Goal: Task Accomplishment & Management: Manage account settings

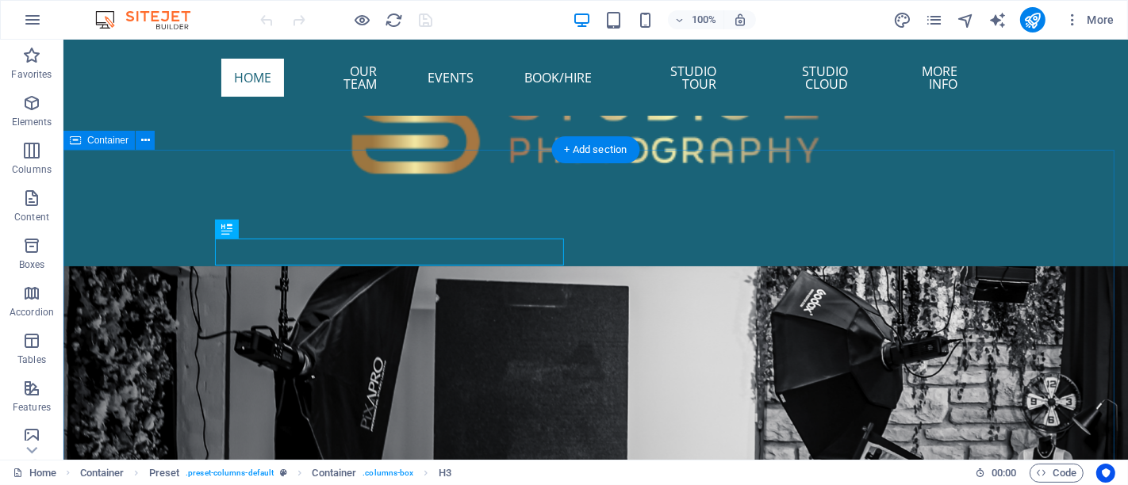
scroll to position [898, 0]
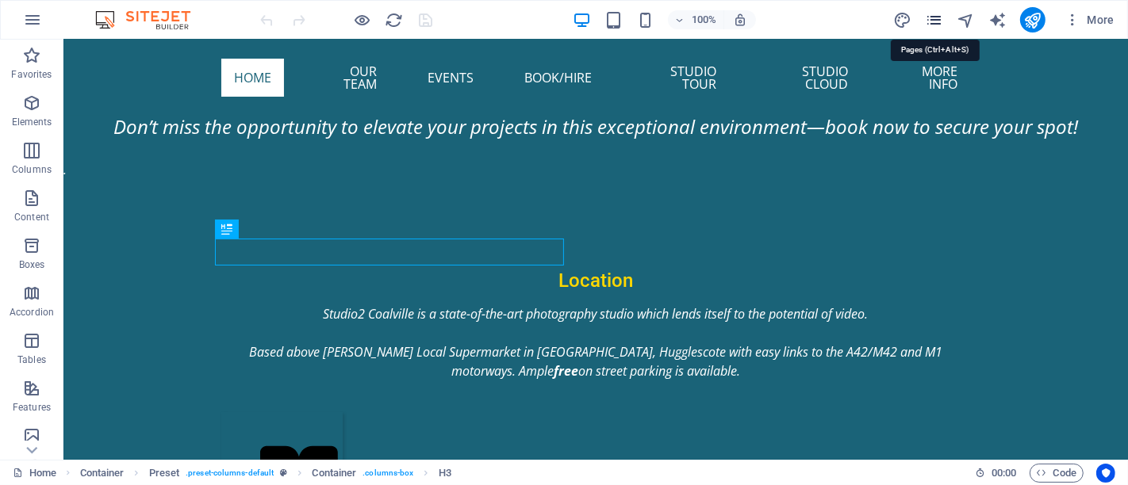
click at [937, 14] on icon "pages" at bounding box center [934, 20] width 18 height 18
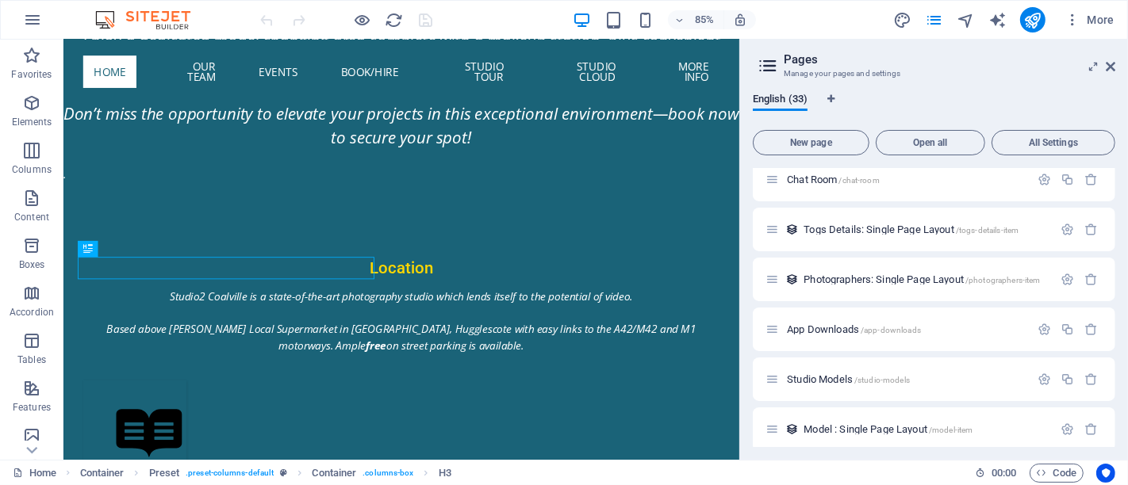
scroll to position [1368, 0]
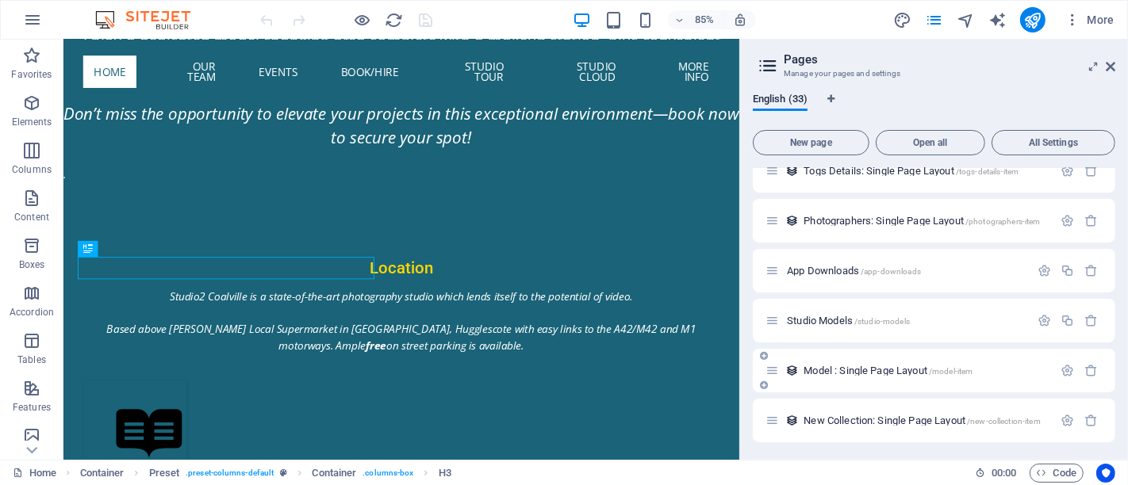
click at [848, 374] on div "Model : Single Page Layout /model-item" at bounding box center [908, 371] width 287 height 18
click at [853, 370] on span "Model : Single Page Layout /model-item" at bounding box center [887, 371] width 169 height 12
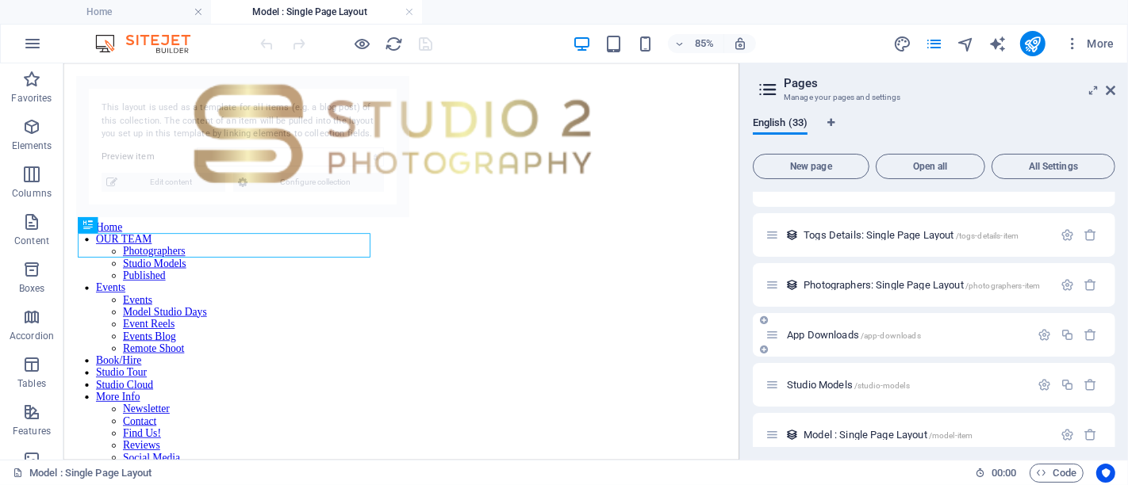
scroll to position [616, 0]
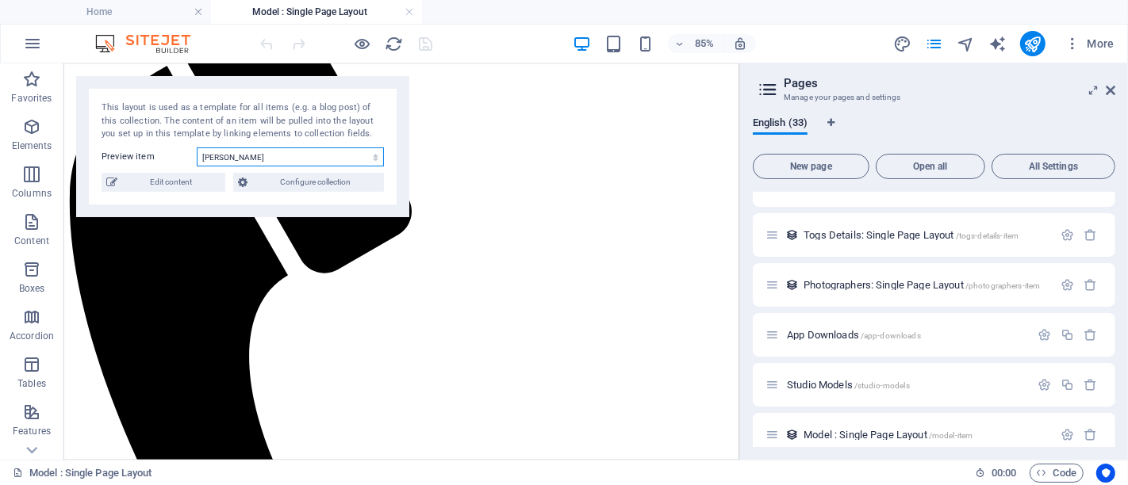
click at [255, 158] on select "[PERSON_NAME] Mercedes [PERSON_NAME] (English Rose) [PERSON_NAME] [PERSON_NAME]…" at bounding box center [290, 157] width 187 height 19
select select "68a96de7018d1092ea0d3d5c"
click at [197, 148] on select "[PERSON_NAME] Mercedes [PERSON_NAME] (English Rose) [PERSON_NAME] [PERSON_NAME]…" at bounding box center [290, 157] width 187 height 19
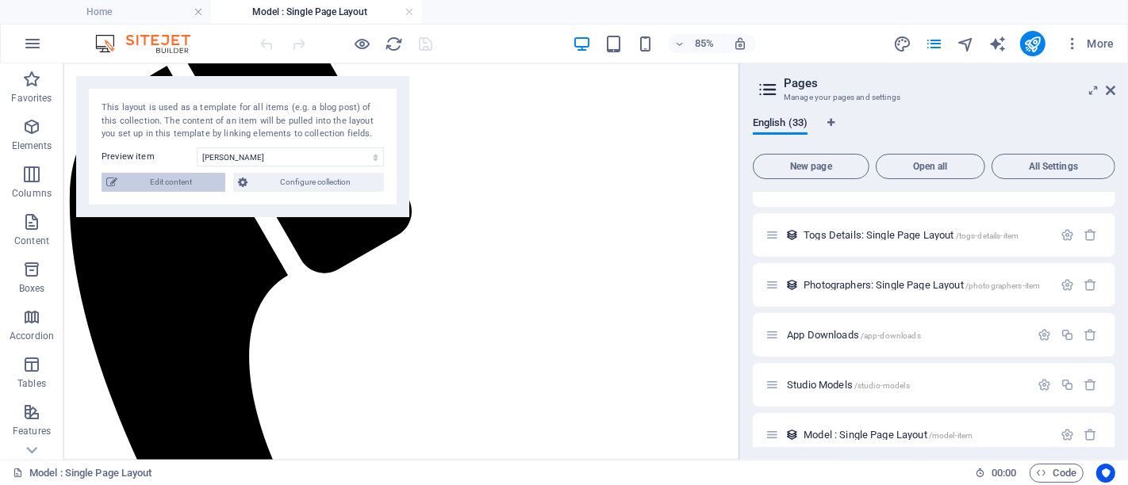
click at [188, 185] on span "Edit content" at bounding box center [171, 182] width 98 height 19
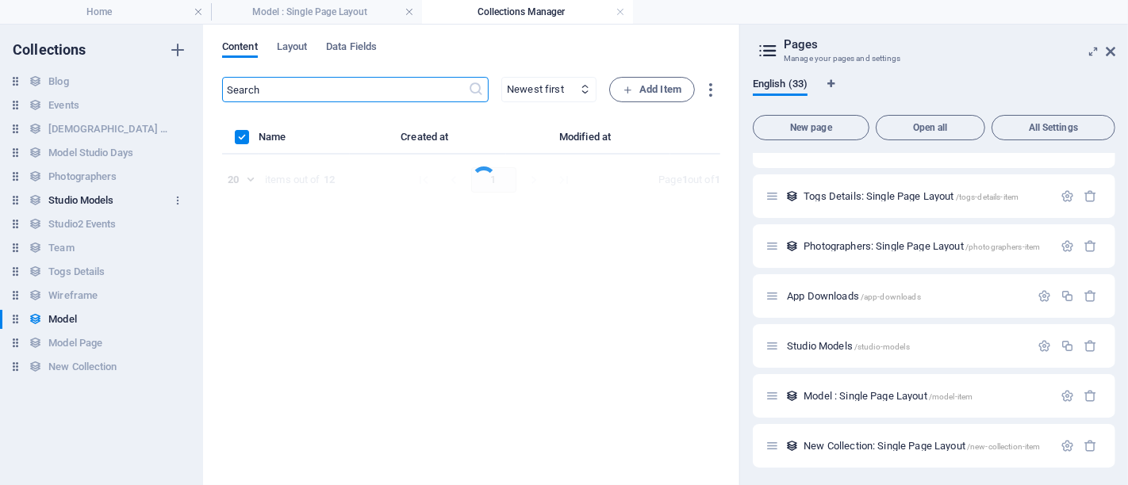
scroll to position [0, 0]
select select "columns.price_DESC"
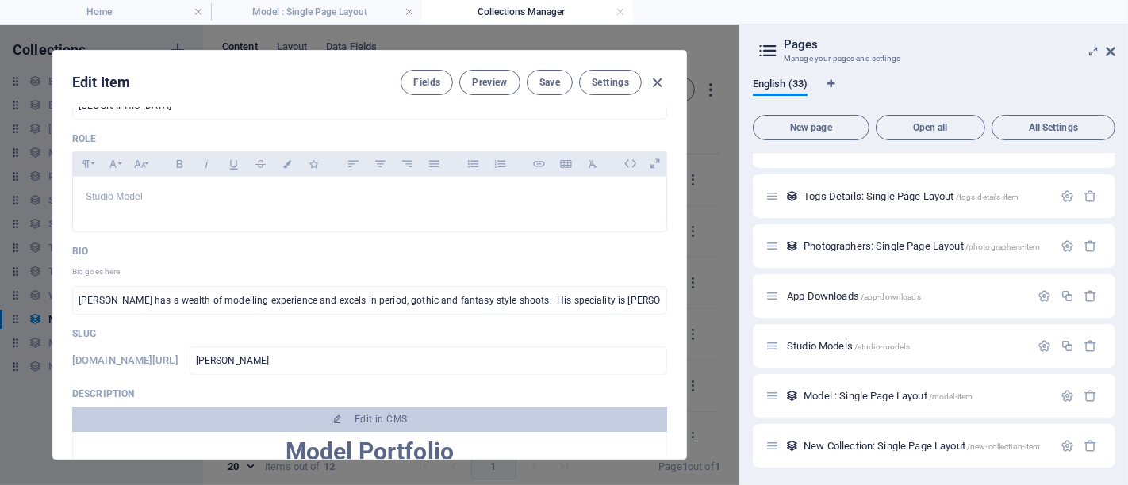
scroll to position [616, 0]
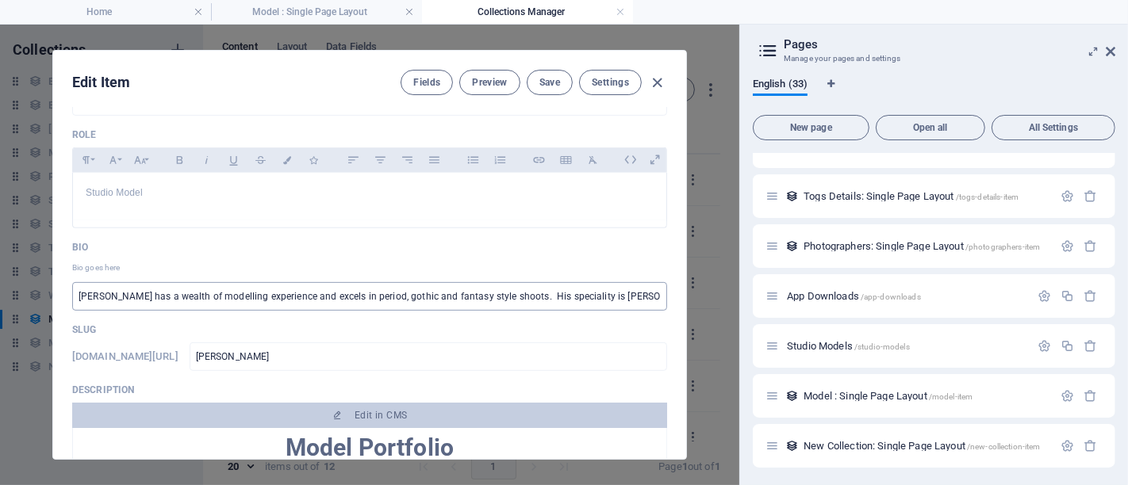
click at [351, 296] on input "[PERSON_NAME] has a wealth of modelling experience and excels in period, gothic…" at bounding box center [369, 296] width 595 height 29
drag, startPoint x: 496, startPoint y: 292, endPoint x: 868, endPoint y: 285, distance: 371.2
click at [868, 285] on div "Home Model : Single Page Layout Collections Manager Favorites Elements Columns …" at bounding box center [564, 255] width 1128 height 462
click at [514, 296] on input "[PERSON_NAME] has a wealth of modelling experience and excels in period, gothic…" at bounding box center [369, 296] width 595 height 29
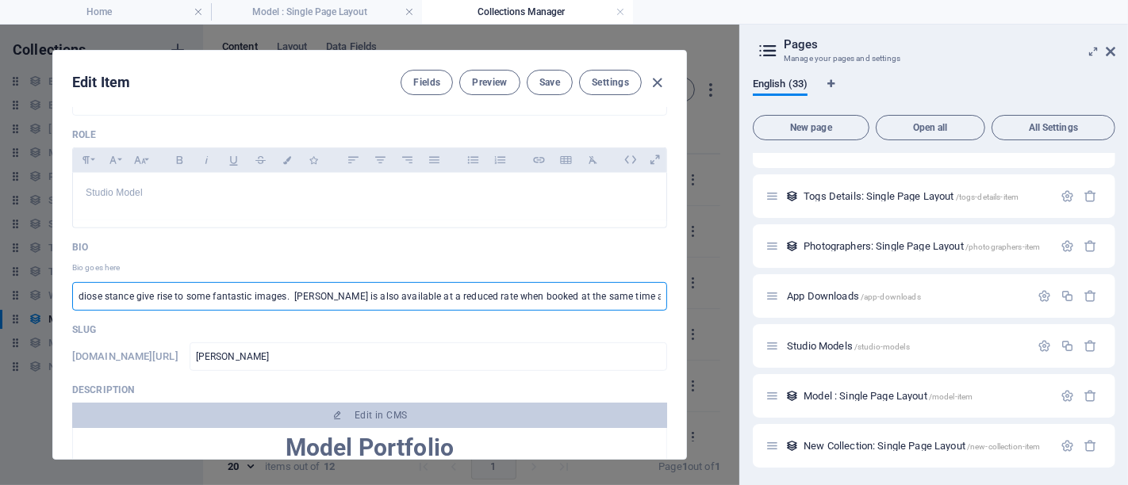
click at [400, 295] on input "[PERSON_NAME] has a wealth of modelling experience and excels in period, gothic…" at bounding box center [369, 296] width 595 height 29
drag, startPoint x: 167, startPoint y: 289, endPoint x: 178, endPoint y: 295, distance: 12.4
click at [168, 289] on input "[PERSON_NAME] has a wealth of modelling experience and excels in period, gothic…" at bounding box center [369, 296] width 595 height 29
paste input "Model name- [PERSON_NAME] "Silver" [PERSON_NAME] Available for all aspects of m…"
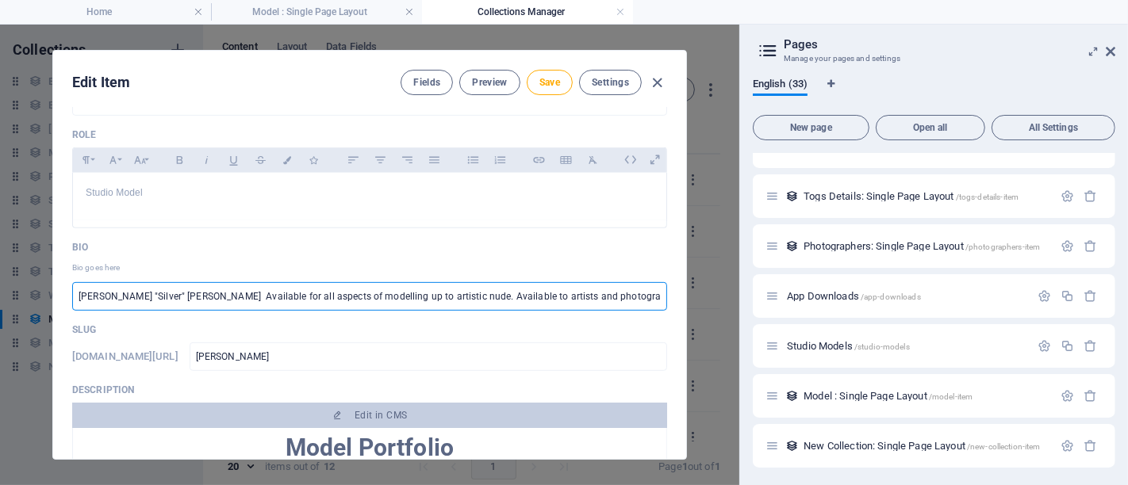
paste input "SantaAvailable for all aspects of modelling up to artistic nude. Available to a…"
click at [132, 292] on input "[PERSON_NAME] "Silver" [PERSON_NAME] Available for all aspects of modelling up …" at bounding box center [369, 296] width 595 height 29
drag, startPoint x: 274, startPoint y: 293, endPoint x: 286, endPoint y: 293, distance: 11.9
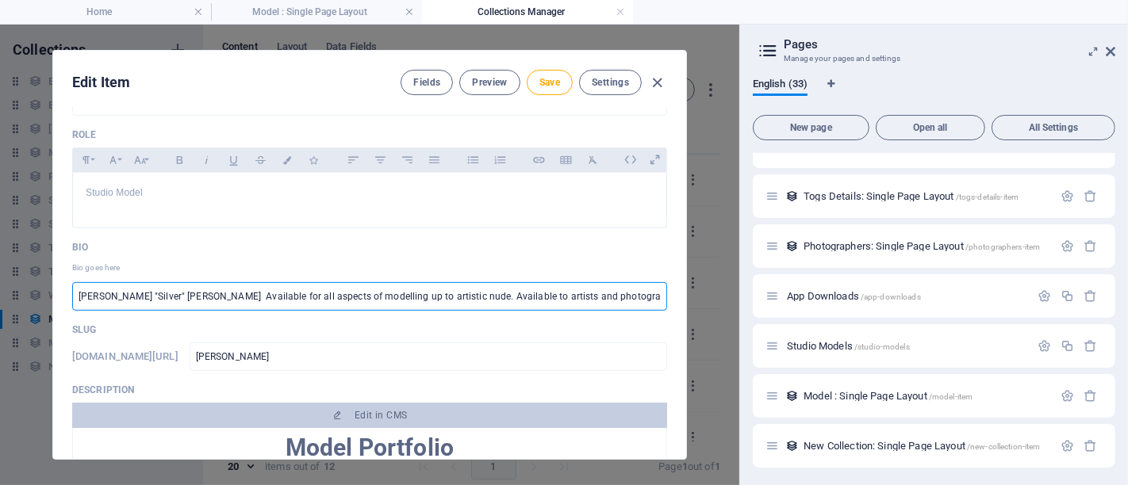
click at [275, 293] on input "[PERSON_NAME] "Silver" [PERSON_NAME] Available for all aspects of modelling up …" at bounding box center [369, 296] width 595 height 29
click at [420, 293] on input "[PERSON_NAME] "Silver" [PERSON_NAME] Available for all aspects of modelling up …" at bounding box center [369, 296] width 595 height 29
click at [335, 289] on input "ark "Silver" [PERSON_NAME] - Available for all aspects of modelling up to artis…" at bounding box center [369, 296] width 595 height 29
drag, startPoint x: 460, startPoint y: 292, endPoint x: 475, endPoint y: 304, distance: 19.2
click at [460, 291] on input "ark "Silver" [PERSON_NAME] - Available for all aspects of modelling up to artis…" at bounding box center [369, 296] width 595 height 29
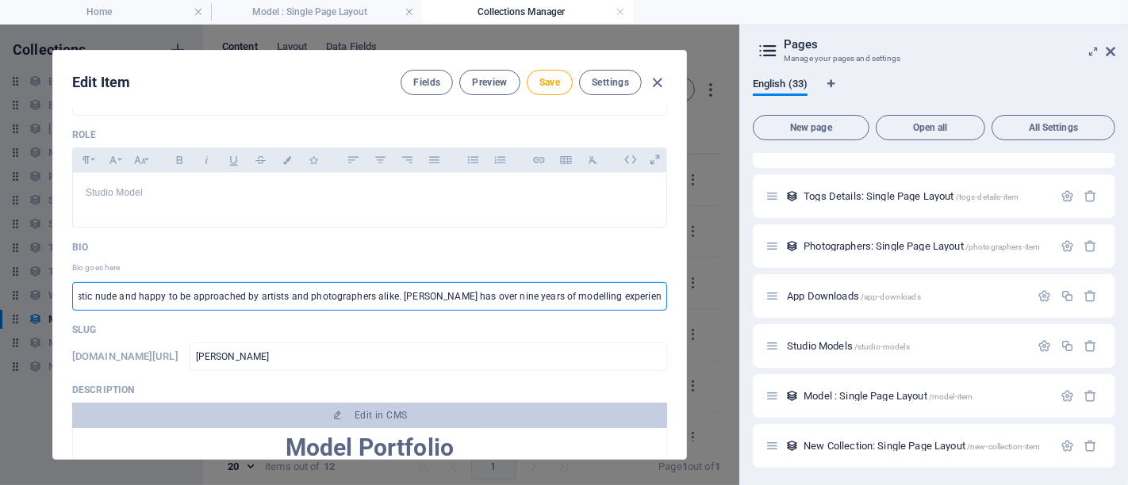
scroll to position [0, 383]
click at [644, 286] on input "ark "Silver" [PERSON_NAME] - Available for all aspects of modelling up to artis…" at bounding box center [369, 296] width 595 height 29
click at [443, 241] on p "Bio" at bounding box center [369, 247] width 595 height 13
click at [455, 292] on input "ark "Silver" [PERSON_NAME] - Available for all aspects of modelling up to artis…" at bounding box center [369, 296] width 595 height 29
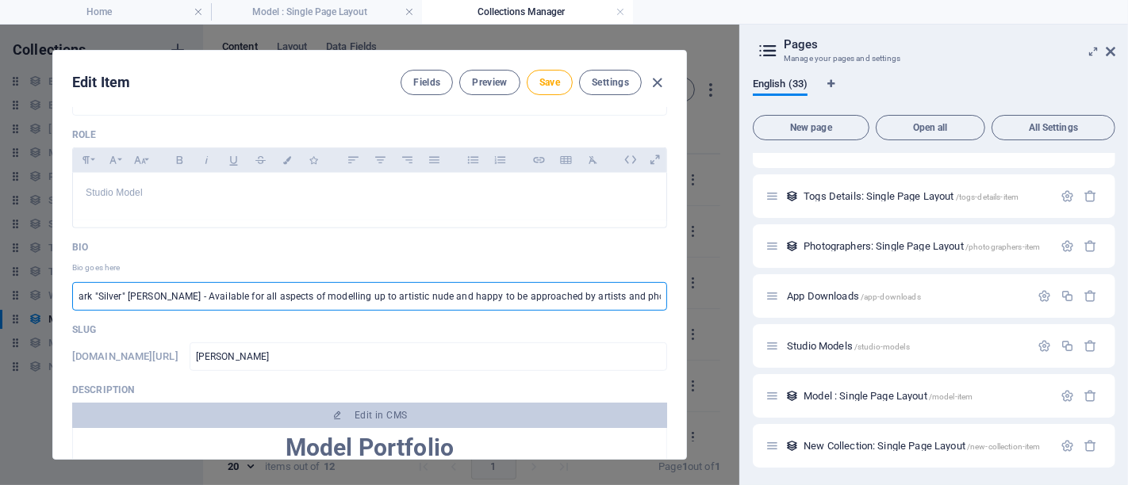
click at [479, 302] on input "ark "Silver" [PERSON_NAME] - Available for all aspects of modelling up to artis…" at bounding box center [369, 296] width 595 height 29
click at [212, 297] on input "ark "Silver" [PERSON_NAME] - Available for all aspects of modelling up to artis…" at bounding box center [369, 296] width 595 height 29
click at [201, 297] on input "[PERSON_NAME] "Silver" [PERSON_NAME] is available for all aspects of modelling …" at bounding box center [369, 296] width 595 height 29
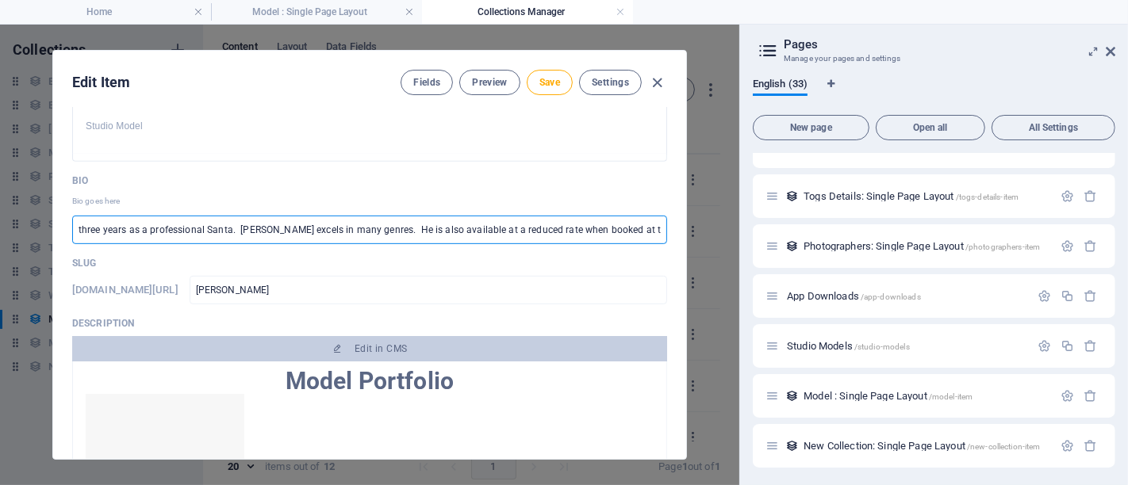
scroll to position [704, 0]
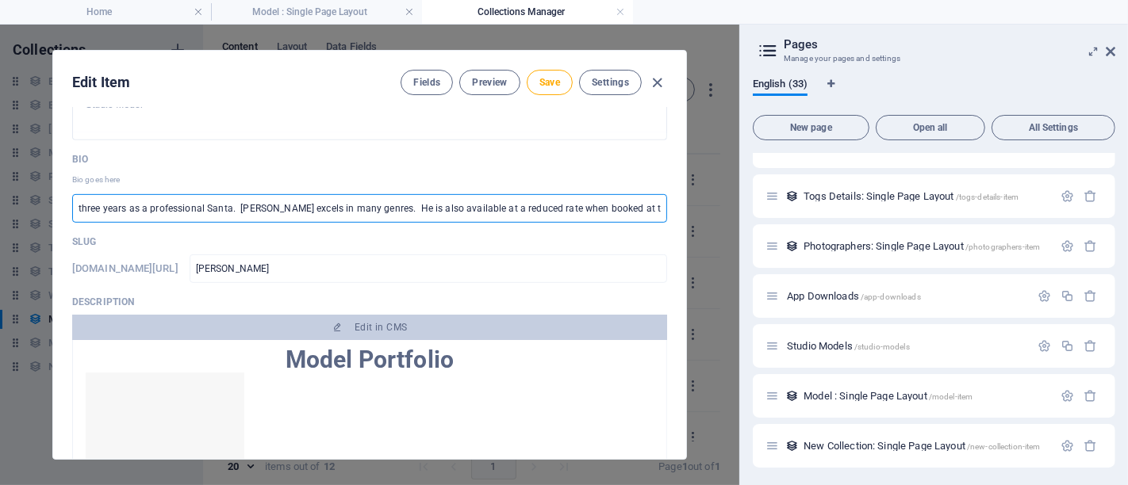
type input "[PERSON_NAME] "Silver" [PERSON_NAME] is available for all aspects of modelling …"
click at [371, 346] on span "Model Portfolio" at bounding box center [370, 360] width 168 height 28
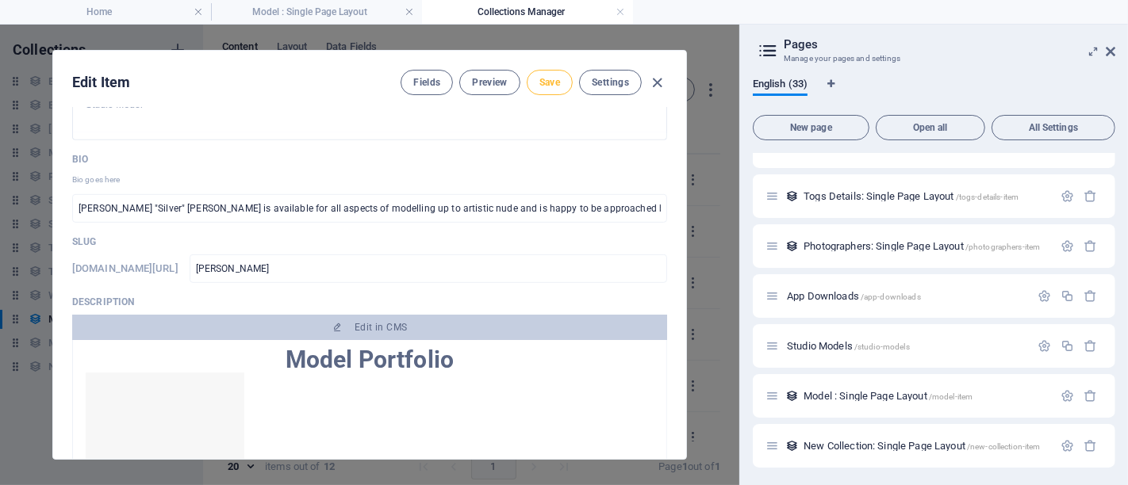
click at [561, 82] on button "Save" at bounding box center [550, 82] width 46 height 25
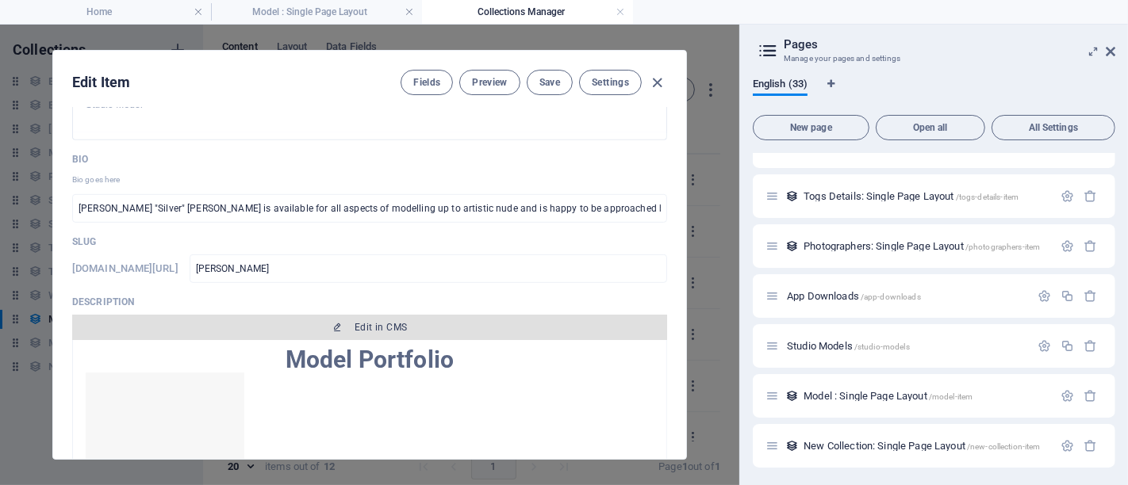
click at [385, 316] on button "Edit in CMS" at bounding box center [369, 327] width 595 height 25
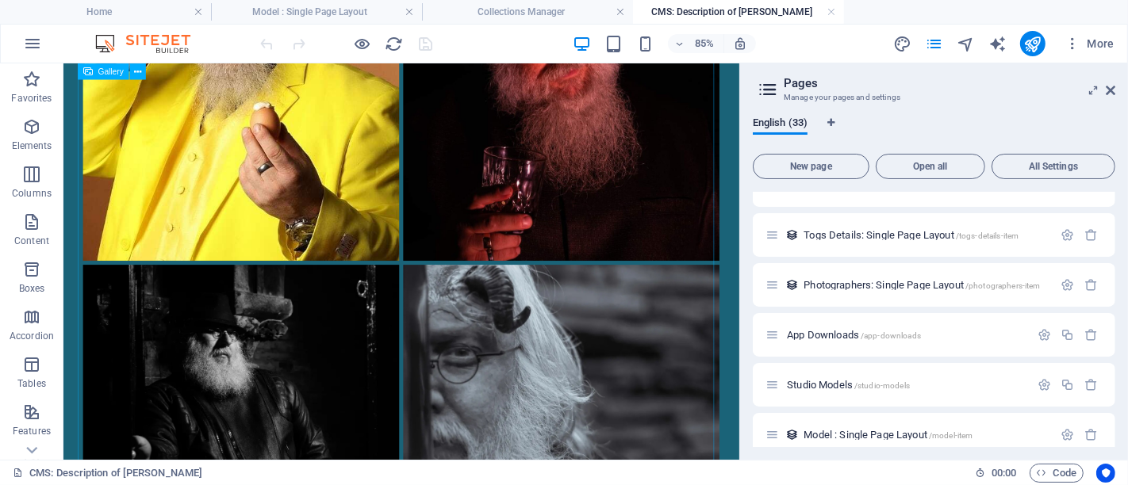
scroll to position [88, 0]
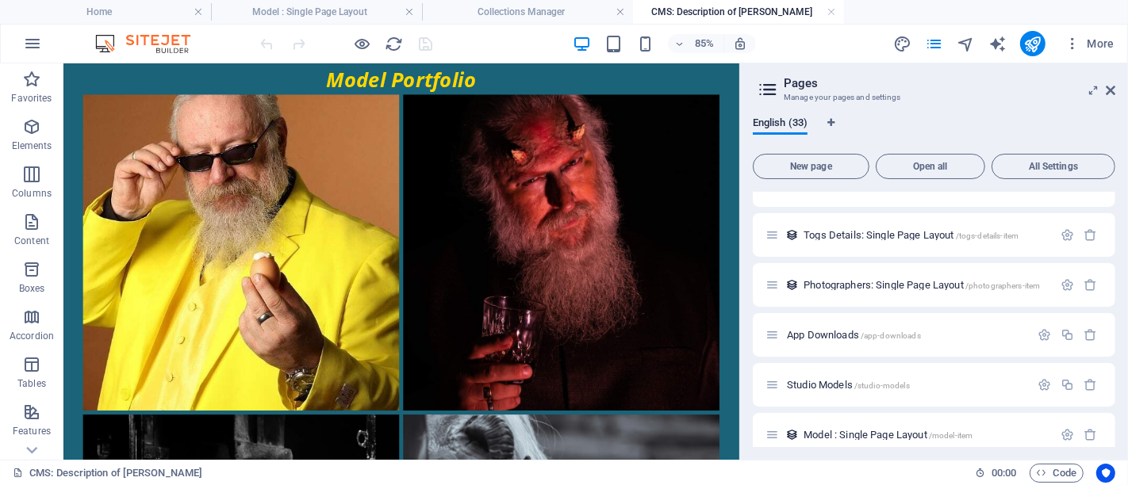
click at [460, 233] on li at bounding box center [648, 286] width 377 height 377
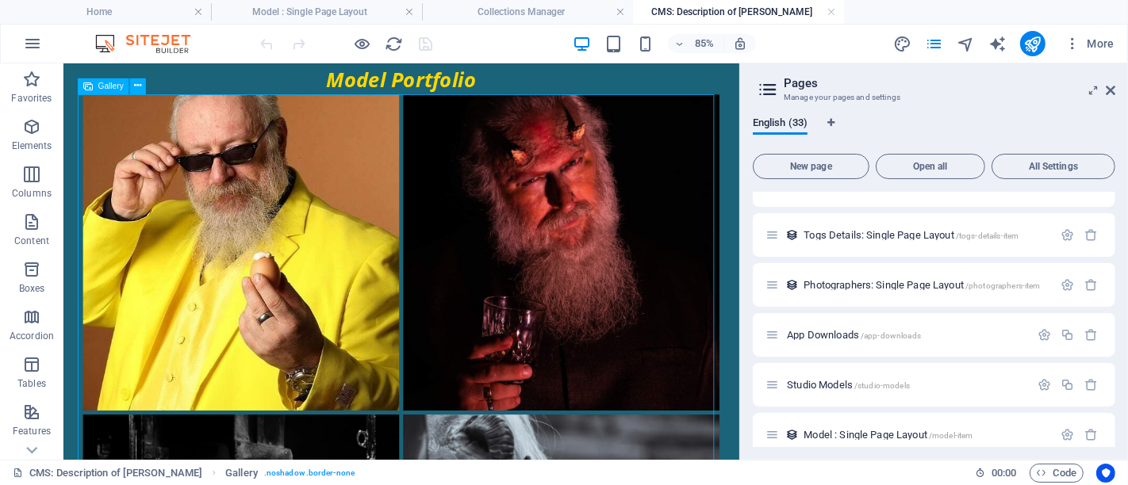
click at [98, 86] on span "Gallery" at bounding box center [110, 86] width 25 height 8
click at [98, 87] on span "Gallery" at bounding box center [110, 86] width 25 height 8
click at [98, 86] on span "Gallery" at bounding box center [110, 86] width 25 height 8
select select "4"
select select "%"
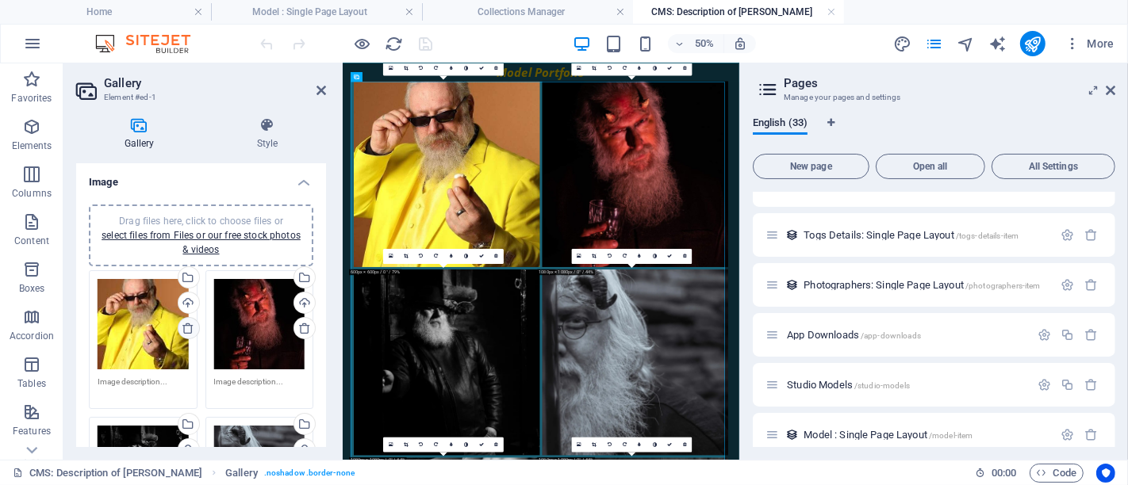
click at [188, 326] on icon at bounding box center [188, 328] width 13 height 13
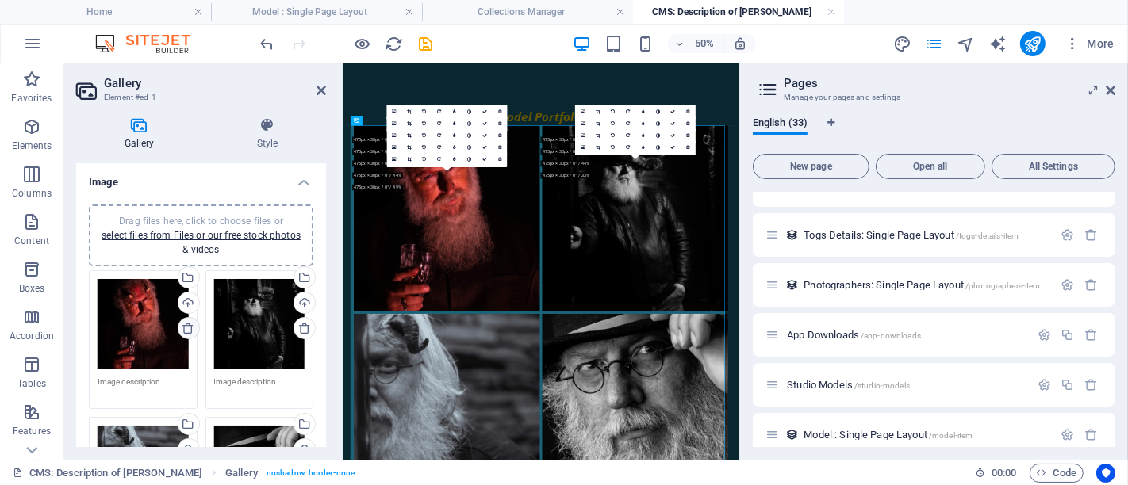
click at [188, 326] on icon at bounding box center [188, 328] width 13 height 13
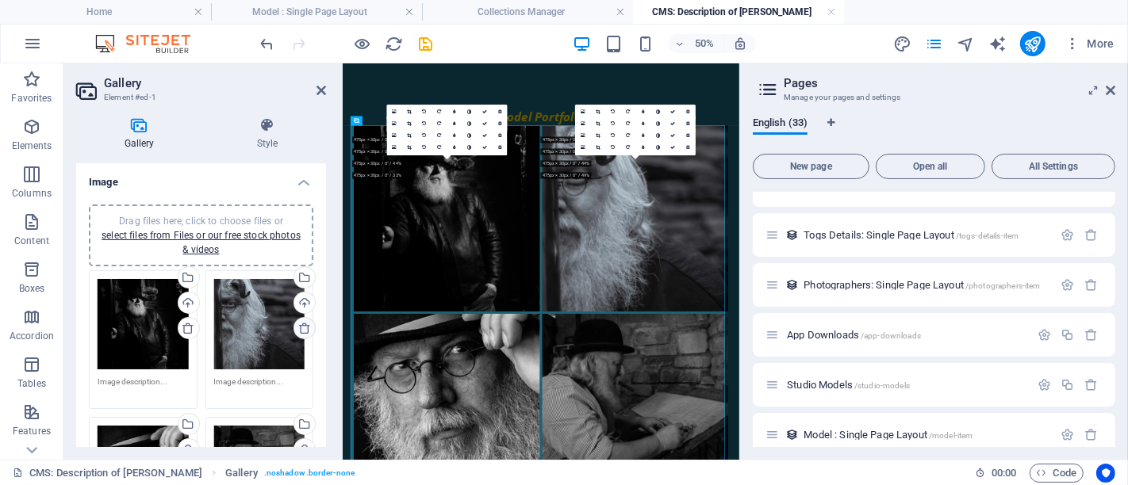
click at [300, 329] on icon at bounding box center [304, 328] width 13 height 13
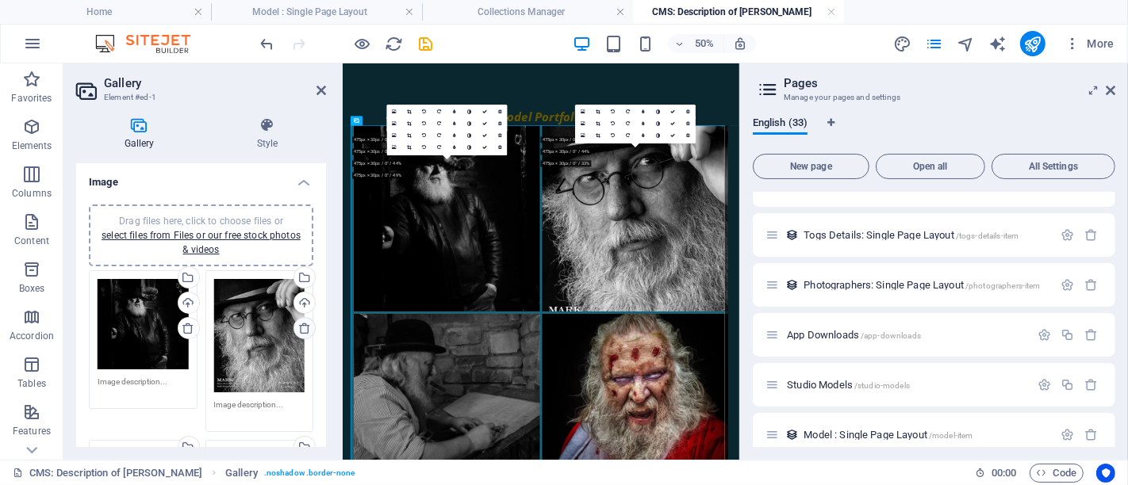
click at [302, 325] on icon at bounding box center [304, 328] width 13 height 13
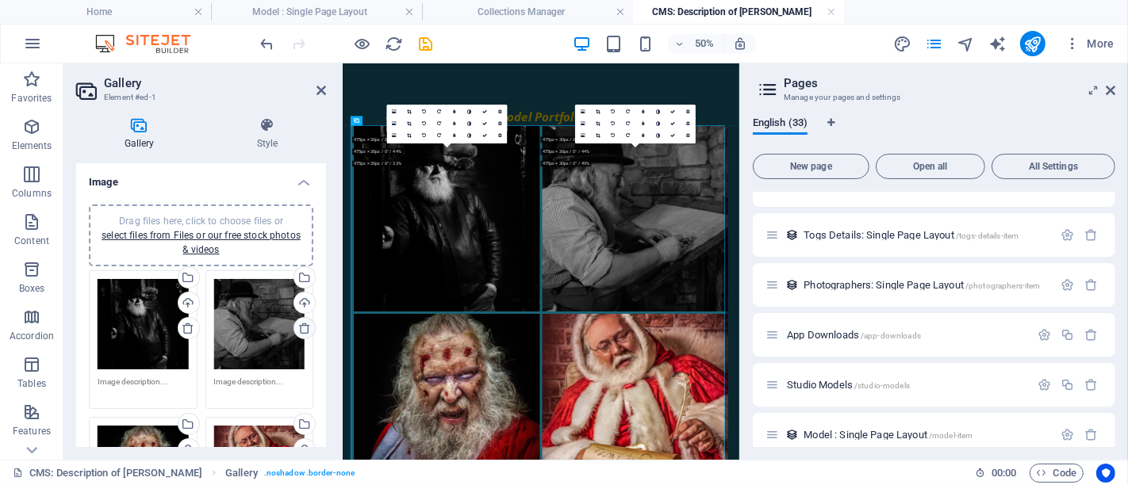
click at [302, 325] on icon at bounding box center [304, 328] width 13 height 13
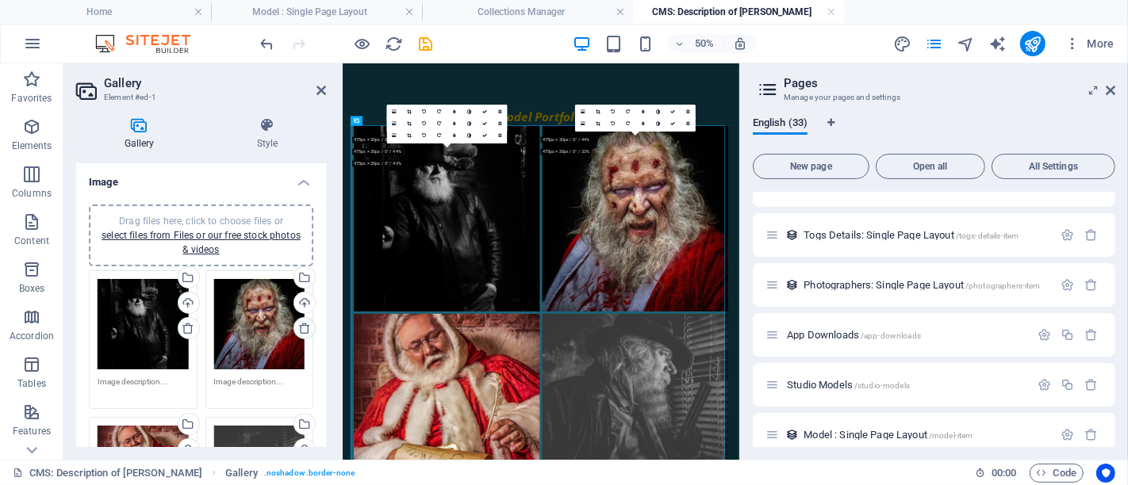
click at [302, 325] on icon at bounding box center [304, 328] width 13 height 13
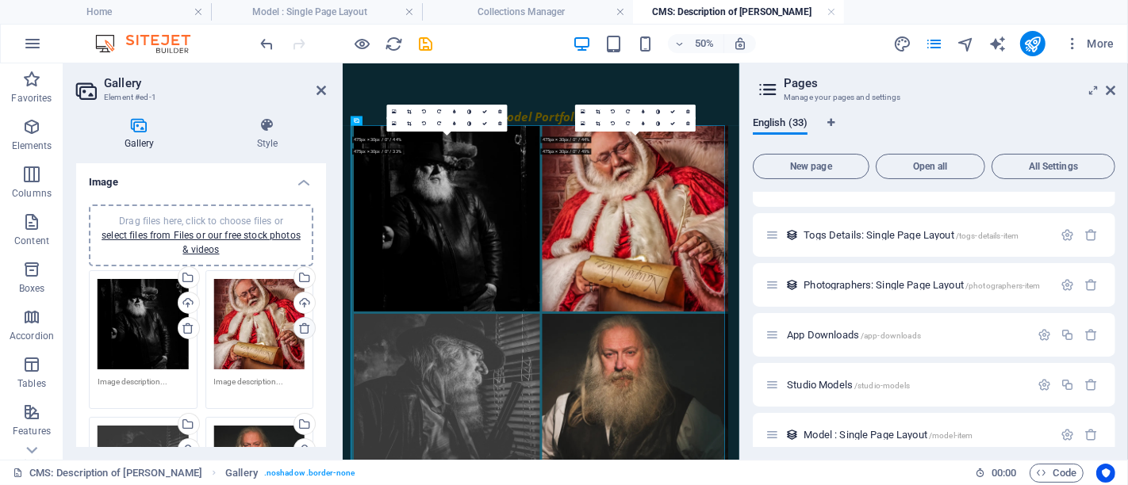
click at [302, 325] on icon at bounding box center [304, 328] width 13 height 13
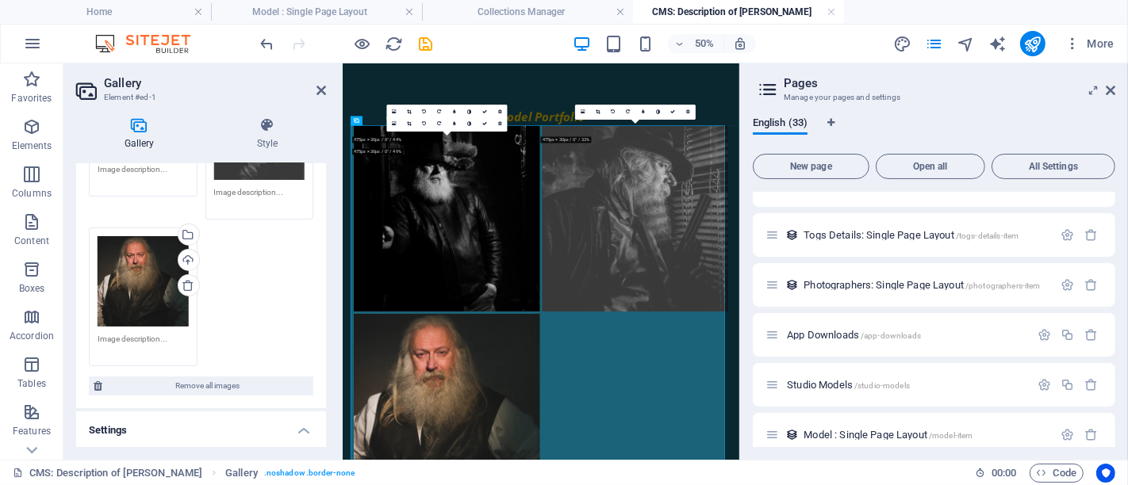
scroll to position [176, 0]
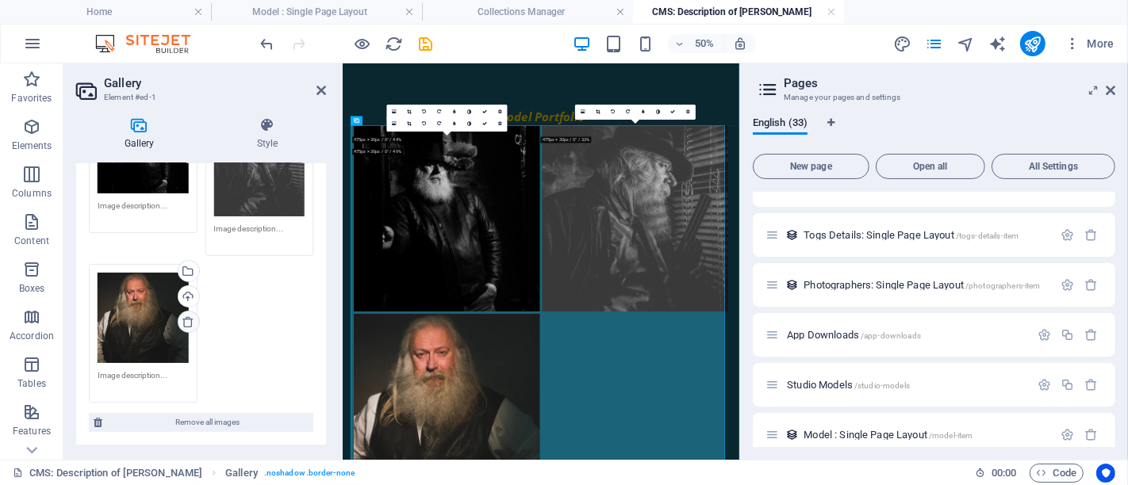
click at [185, 320] on icon at bounding box center [188, 322] width 13 height 13
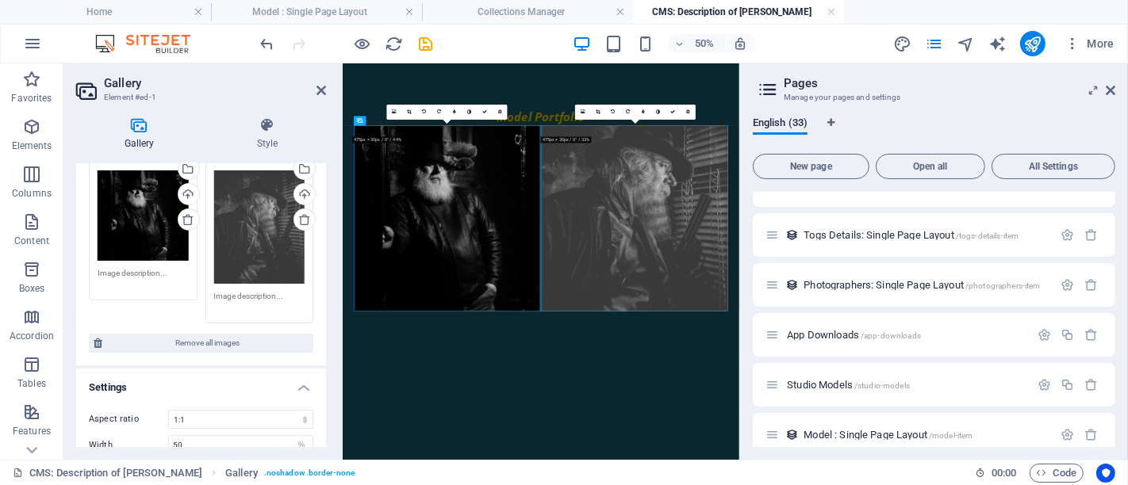
scroll to position [88, 0]
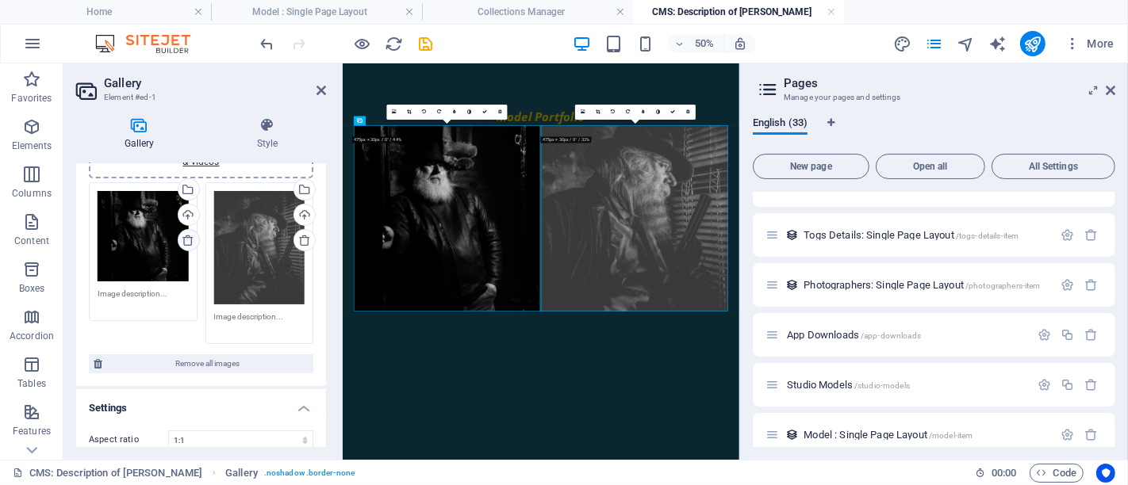
click at [186, 236] on icon at bounding box center [188, 240] width 13 height 13
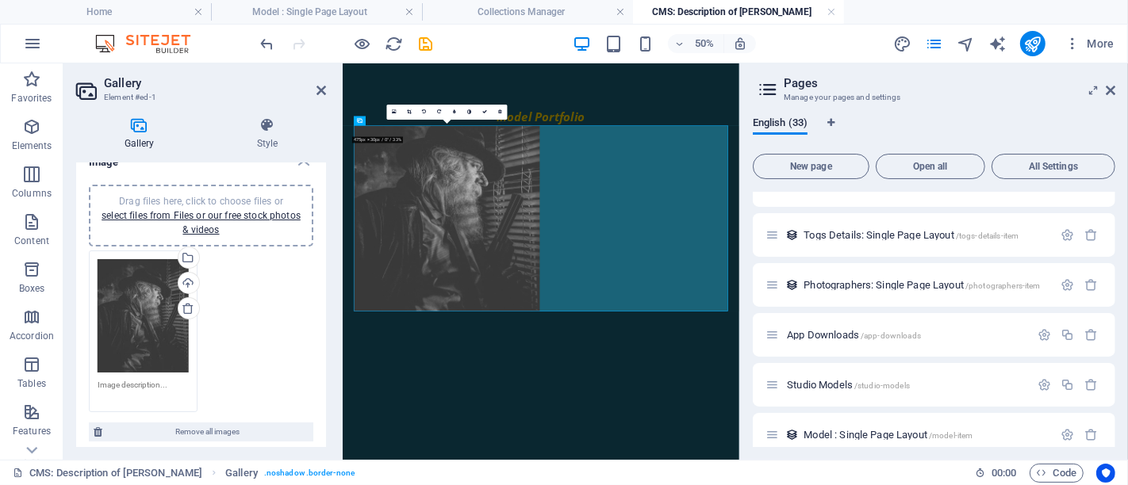
scroll to position [0, 0]
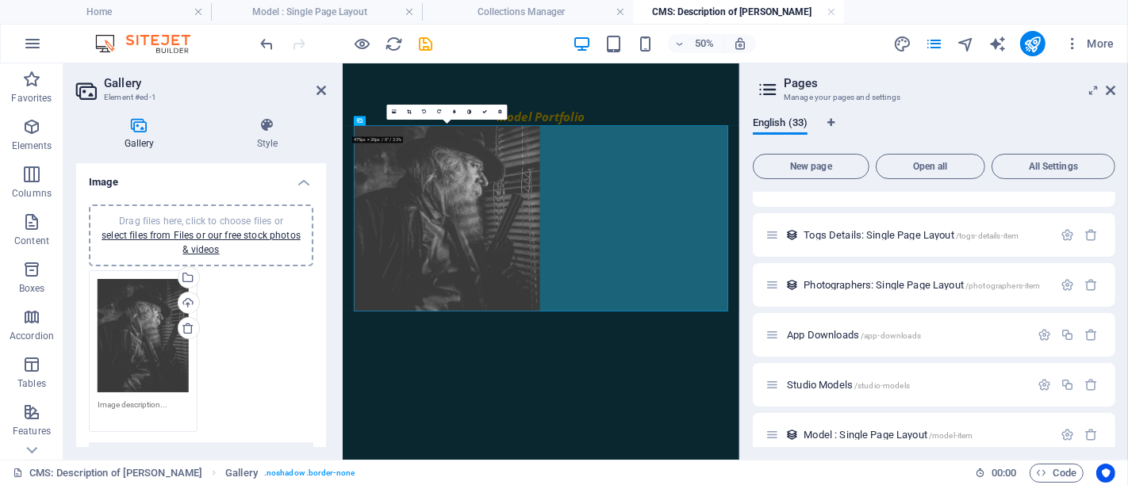
click at [234, 217] on span "Drag files here, click to choose files or select files from Files or our free s…" at bounding box center [201, 236] width 199 height 40
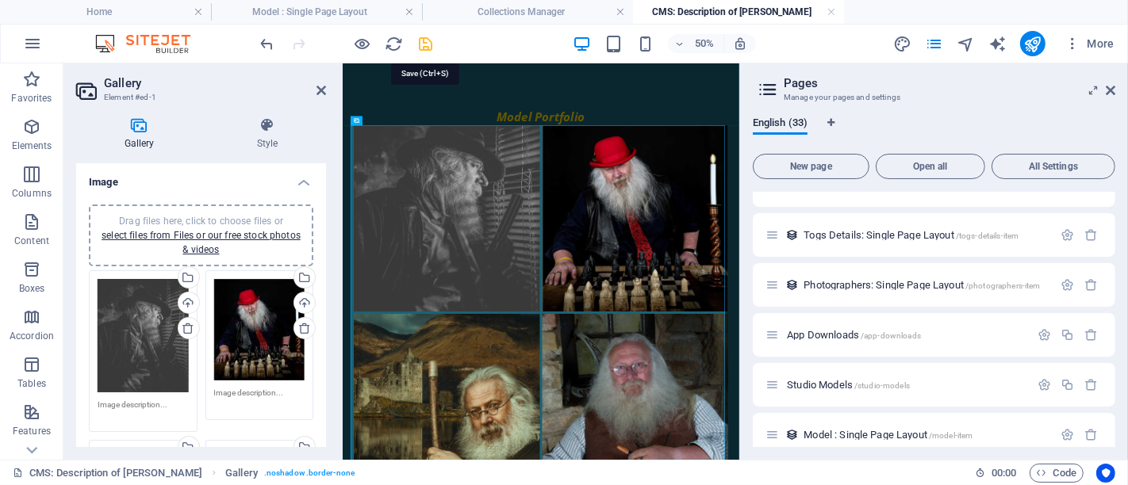
click at [426, 48] on icon "save" at bounding box center [426, 44] width 18 height 18
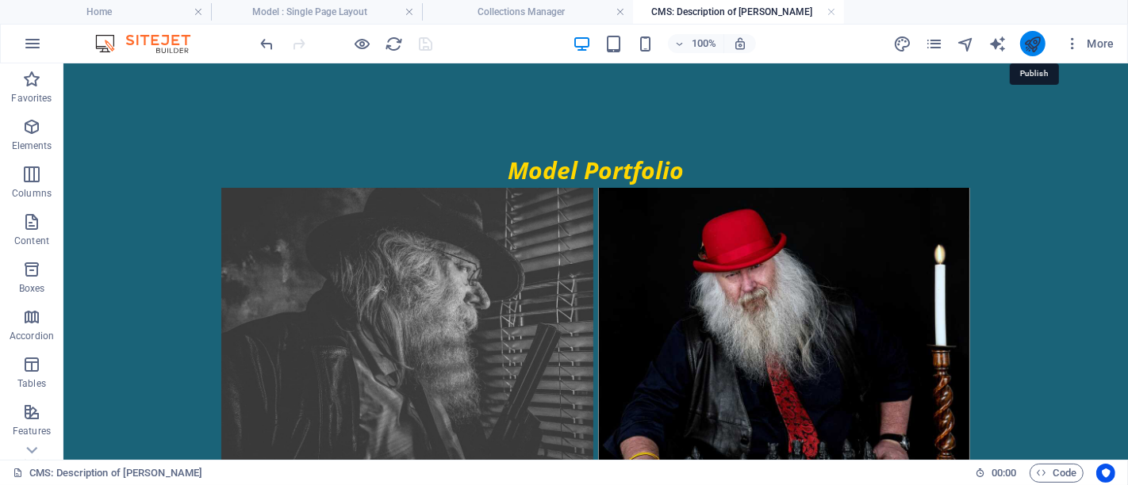
click at [1037, 51] on icon "publish" at bounding box center [1032, 44] width 18 height 18
click at [147, 13] on h4 "Home" at bounding box center [105, 11] width 211 height 17
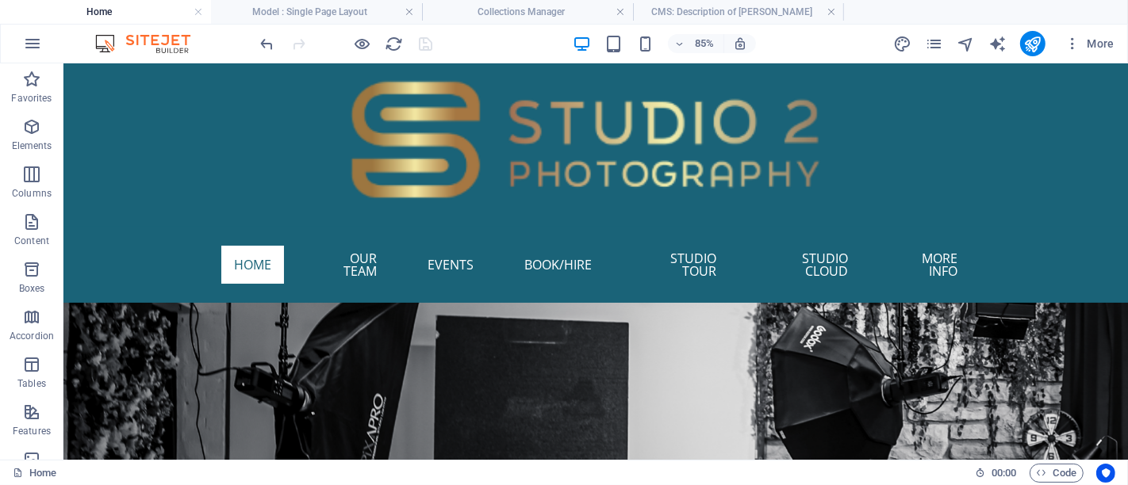
scroll to position [926, 0]
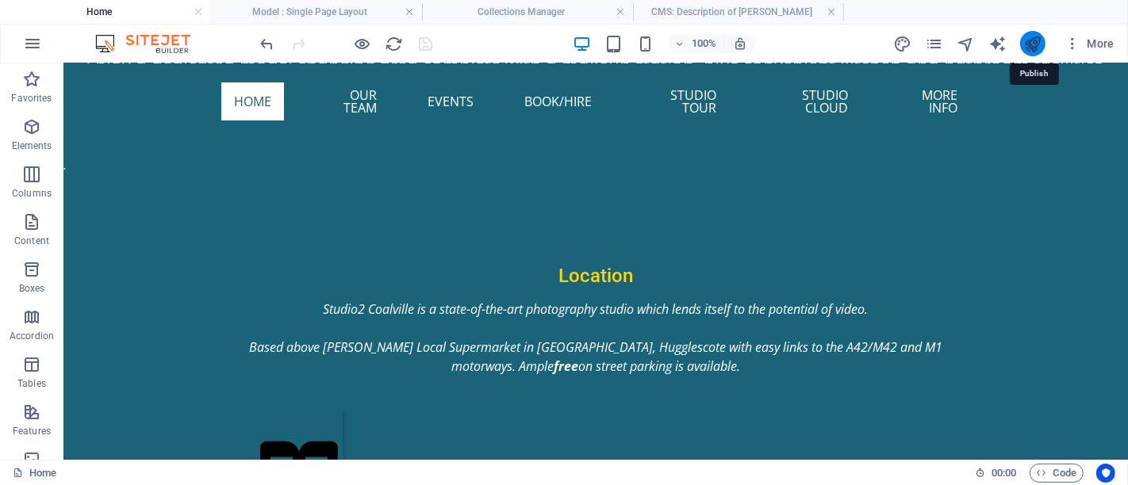
click at [1033, 48] on icon "publish" at bounding box center [1032, 44] width 18 height 18
click at [342, 10] on h4 "Model : Single Page Layout" at bounding box center [316, 11] width 211 height 17
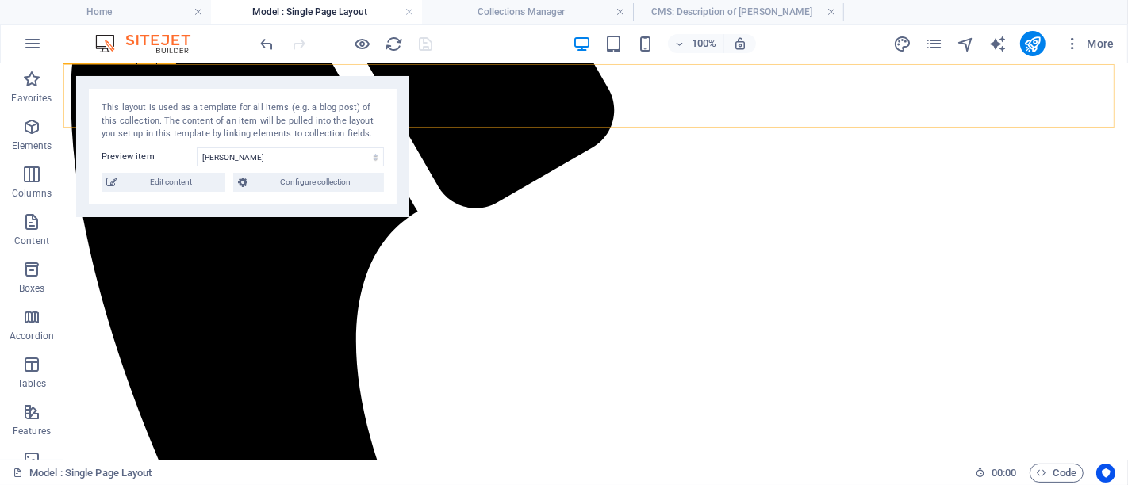
scroll to position [704, 0]
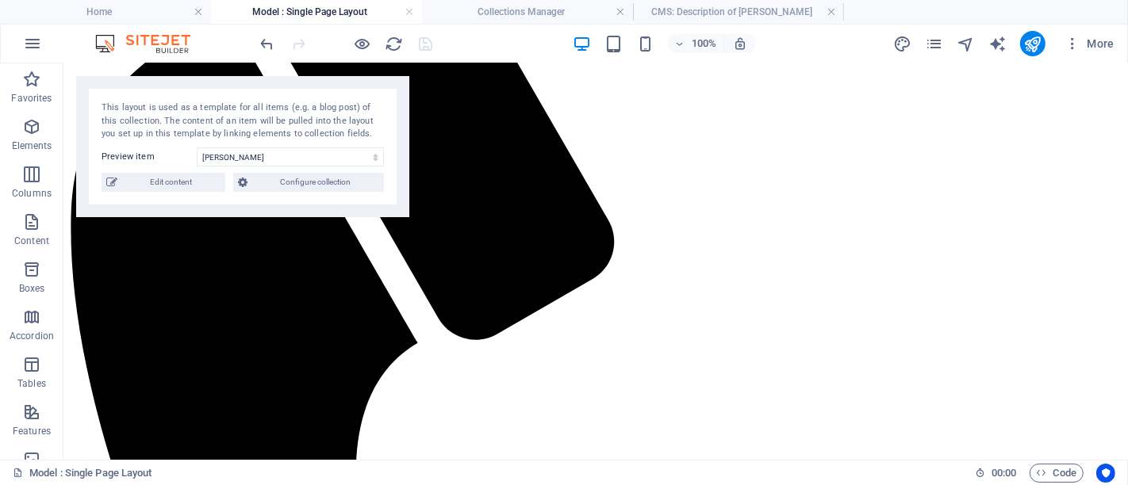
click at [423, 43] on div at bounding box center [347, 43] width 178 height 25
click at [248, 162] on select "[PERSON_NAME] Mercedes [PERSON_NAME] (English Rose) [PERSON_NAME] [PERSON_NAME]…" at bounding box center [290, 157] width 187 height 19
click at [197, 148] on select "[PERSON_NAME] Mercedes [PERSON_NAME] (English Rose) [PERSON_NAME] [PERSON_NAME]…" at bounding box center [290, 157] width 187 height 19
drag, startPoint x: 173, startPoint y: 175, endPoint x: 182, endPoint y: 181, distance: 11.0
click at [173, 174] on span "Edit content" at bounding box center [171, 182] width 98 height 19
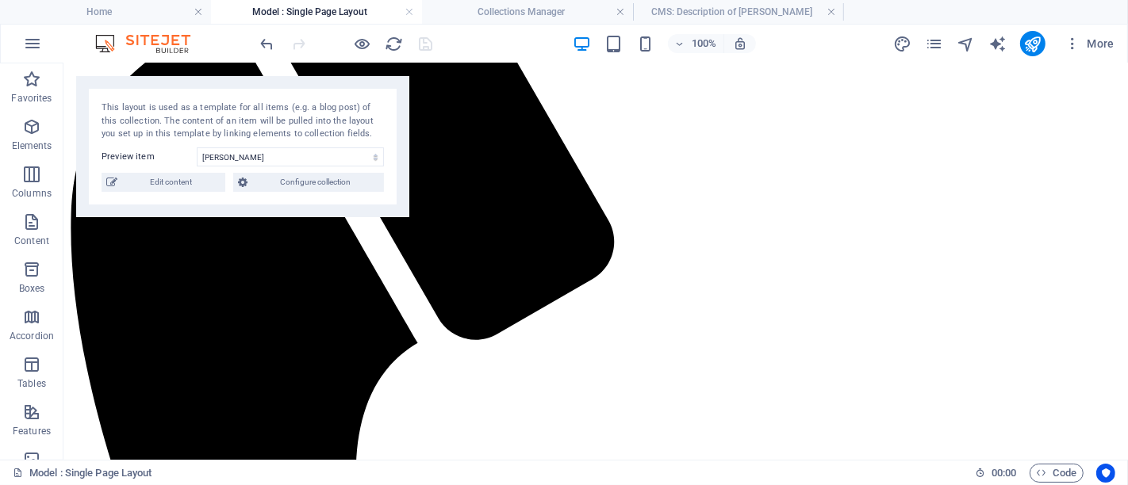
type input "Experienced Studio Model in [GEOGRAPHIC_DATA]"
type input "[PERSON_NAME]"
type textarea "Book [PERSON_NAME], a versatile studio model in [GEOGRAPHIC_DATA], known for hi…"
type input "Studio Model, Manchester Photography, Period Gothic Fantasy, Santa Claus Model,…"
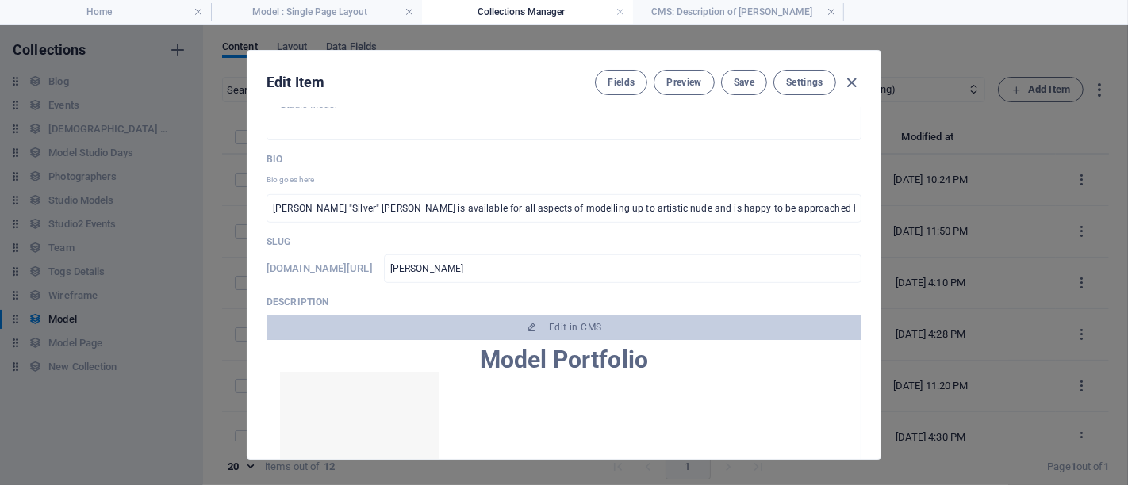
scroll to position [0, 0]
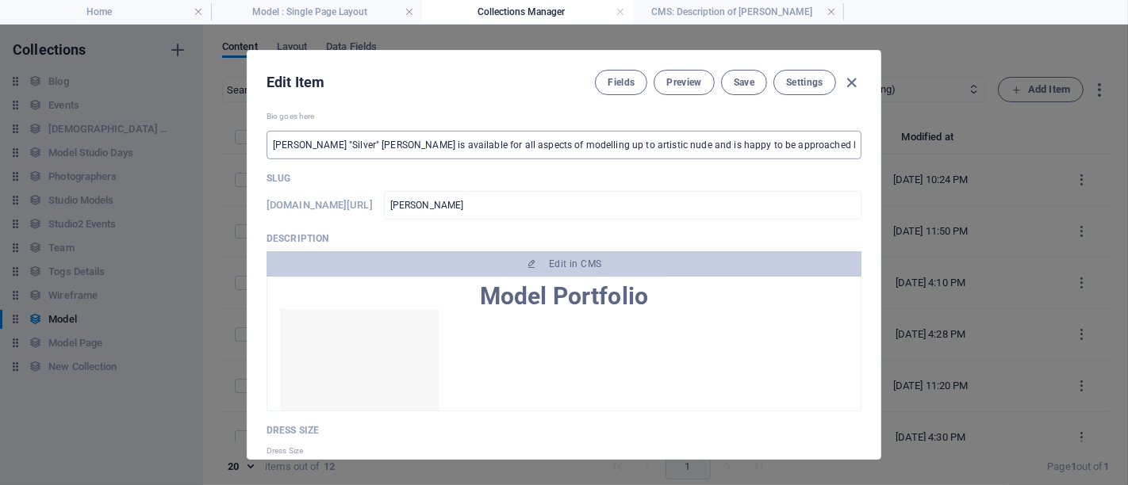
click at [569, 144] on input "[PERSON_NAME] "Silver" [PERSON_NAME] is available for all aspects of modelling …" at bounding box center [563, 145] width 595 height 29
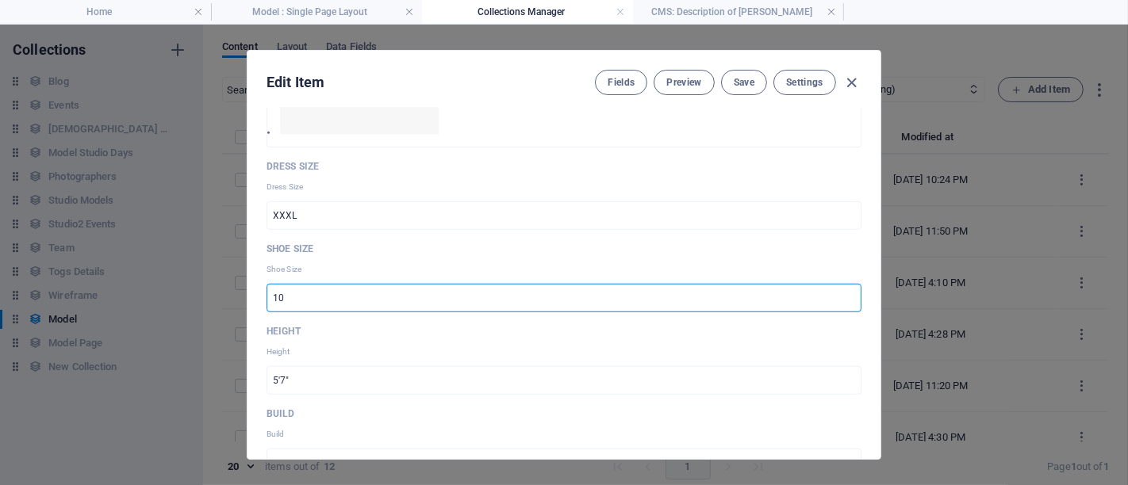
drag, startPoint x: 307, startPoint y: 300, endPoint x: 197, endPoint y: 275, distance: 112.2
click at [209, 276] on div "Edit Item Fields Preview Save Settings Sort Order 4 ​ Name [PERSON_NAME] ​ Pric…" at bounding box center [564, 255] width 1128 height 461
click at [738, 88] on button "Save" at bounding box center [744, 82] width 46 height 25
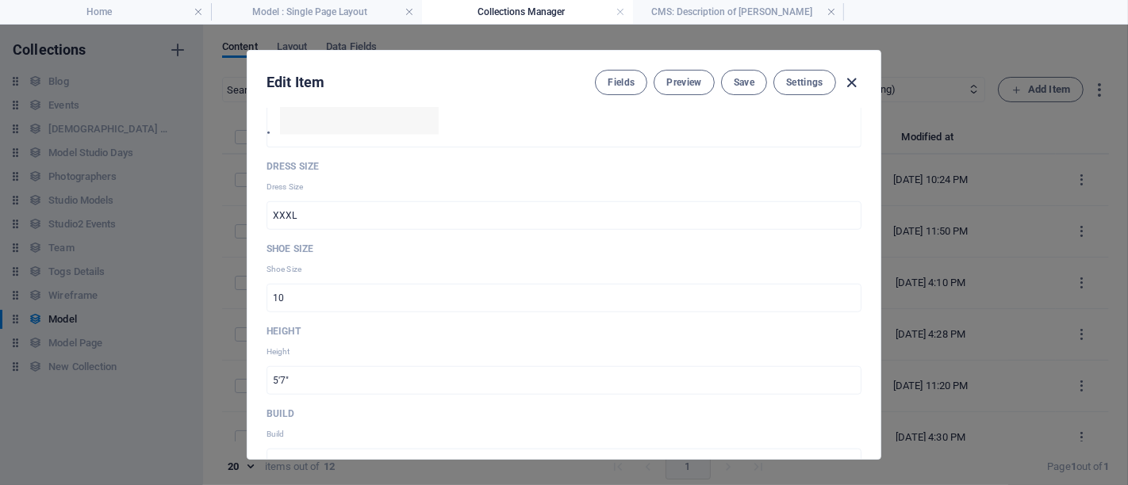
click at [851, 86] on icon "button" at bounding box center [852, 83] width 18 height 18
type input "[PERSON_NAME]"
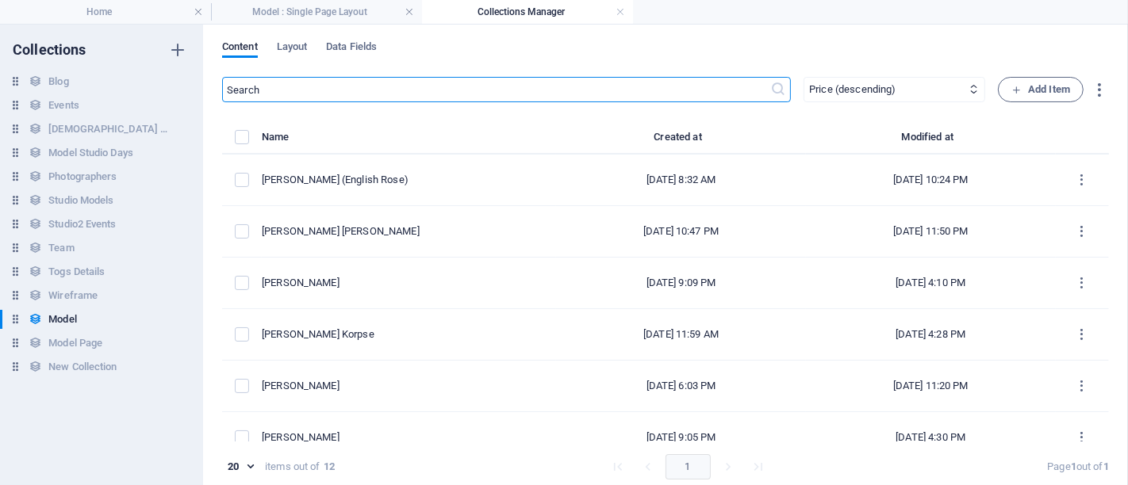
scroll to position [969, 0]
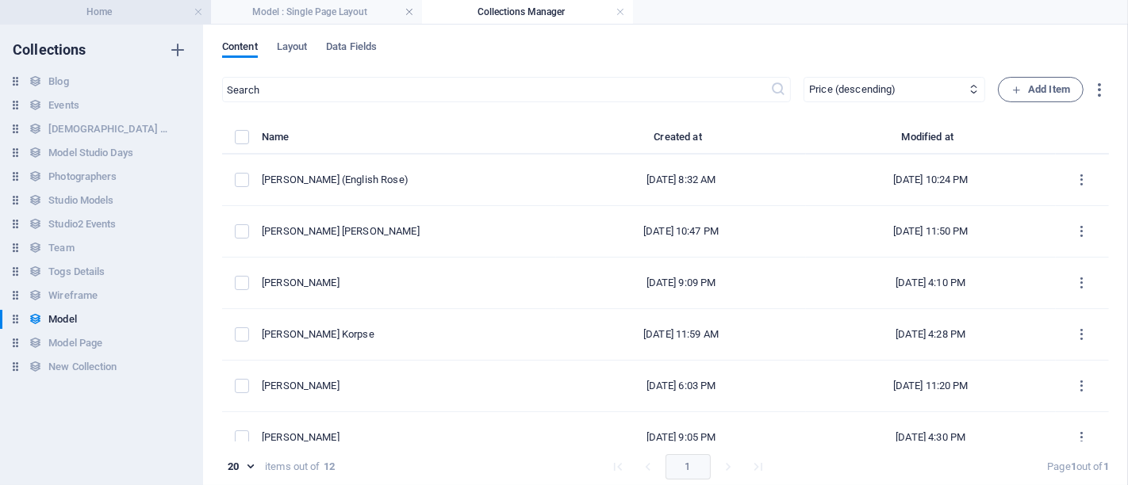
click at [146, 8] on h4 "Home" at bounding box center [105, 11] width 211 height 17
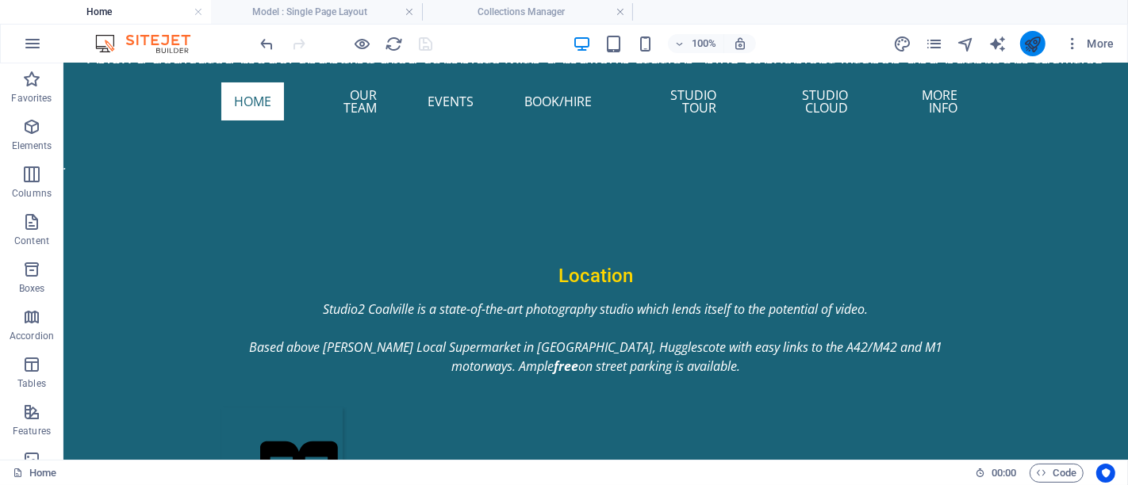
click at [1033, 41] on icon "publish" at bounding box center [1032, 44] width 18 height 18
